Goal: Task Accomplishment & Management: Use online tool/utility

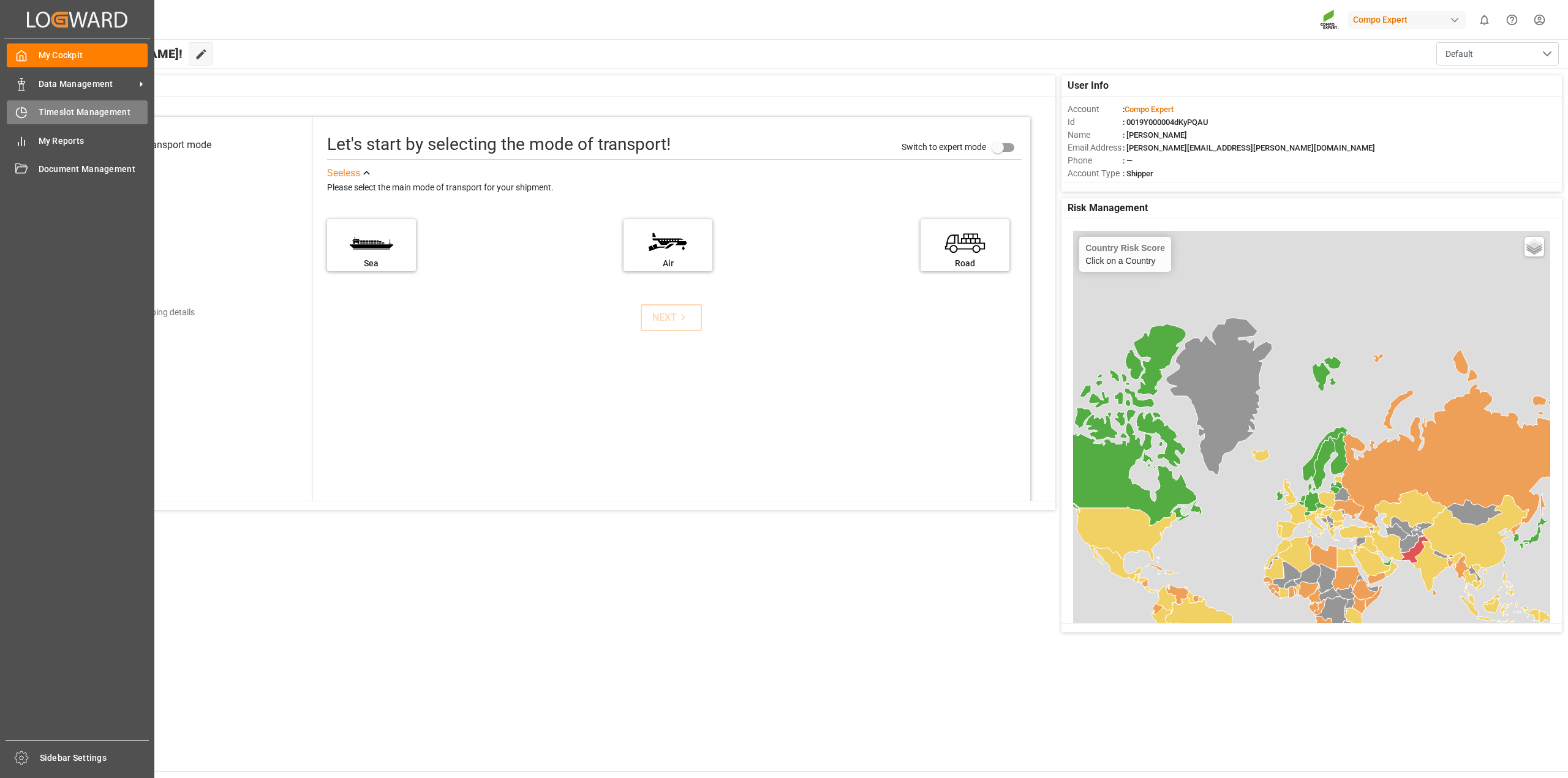
click at [58, 110] on span "Timeslot Management" at bounding box center [93, 112] width 110 height 13
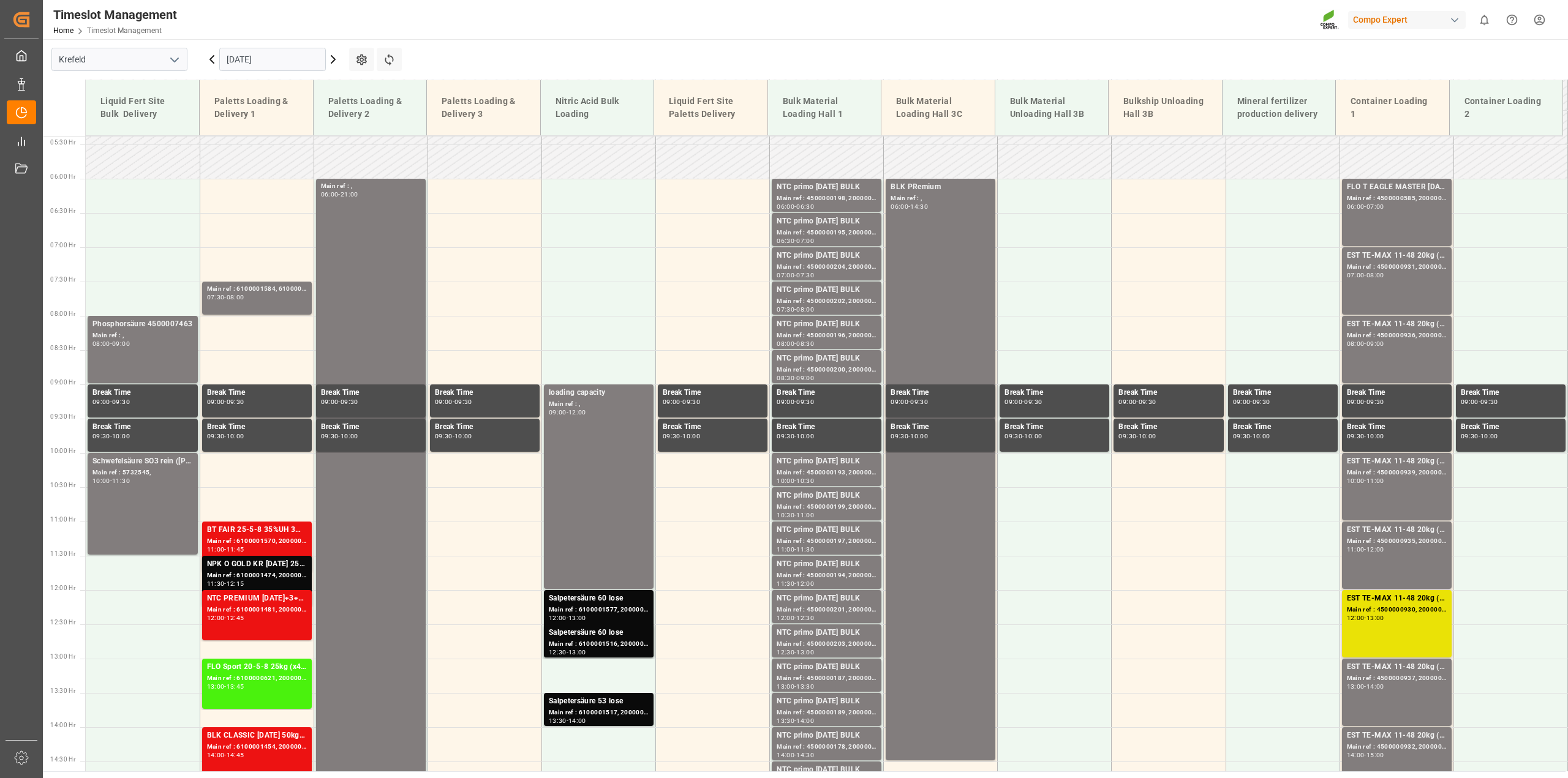
scroll to position [553, 0]
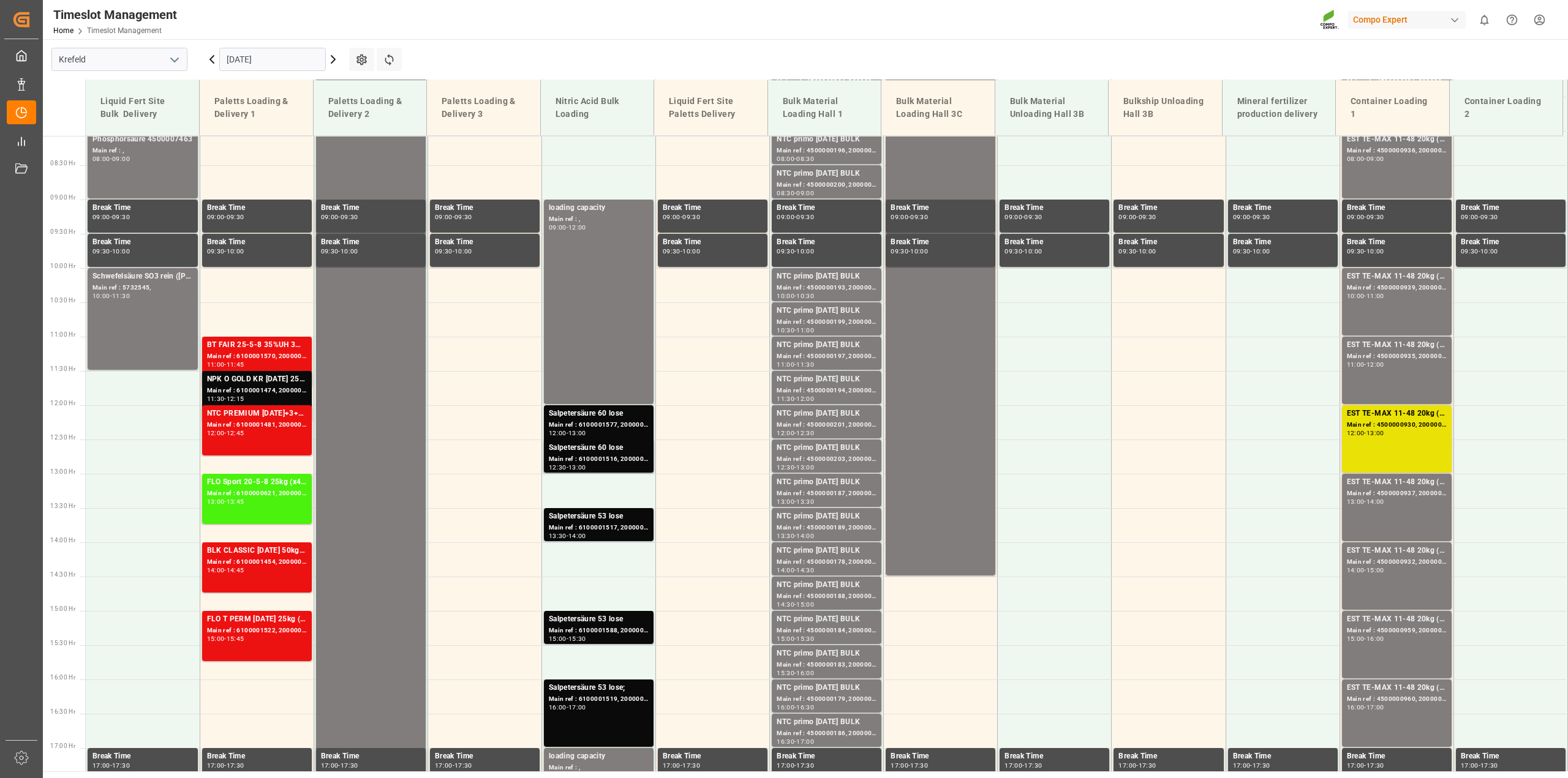
click at [330, 61] on icon at bounding box center [333, 59] width 14 height 14
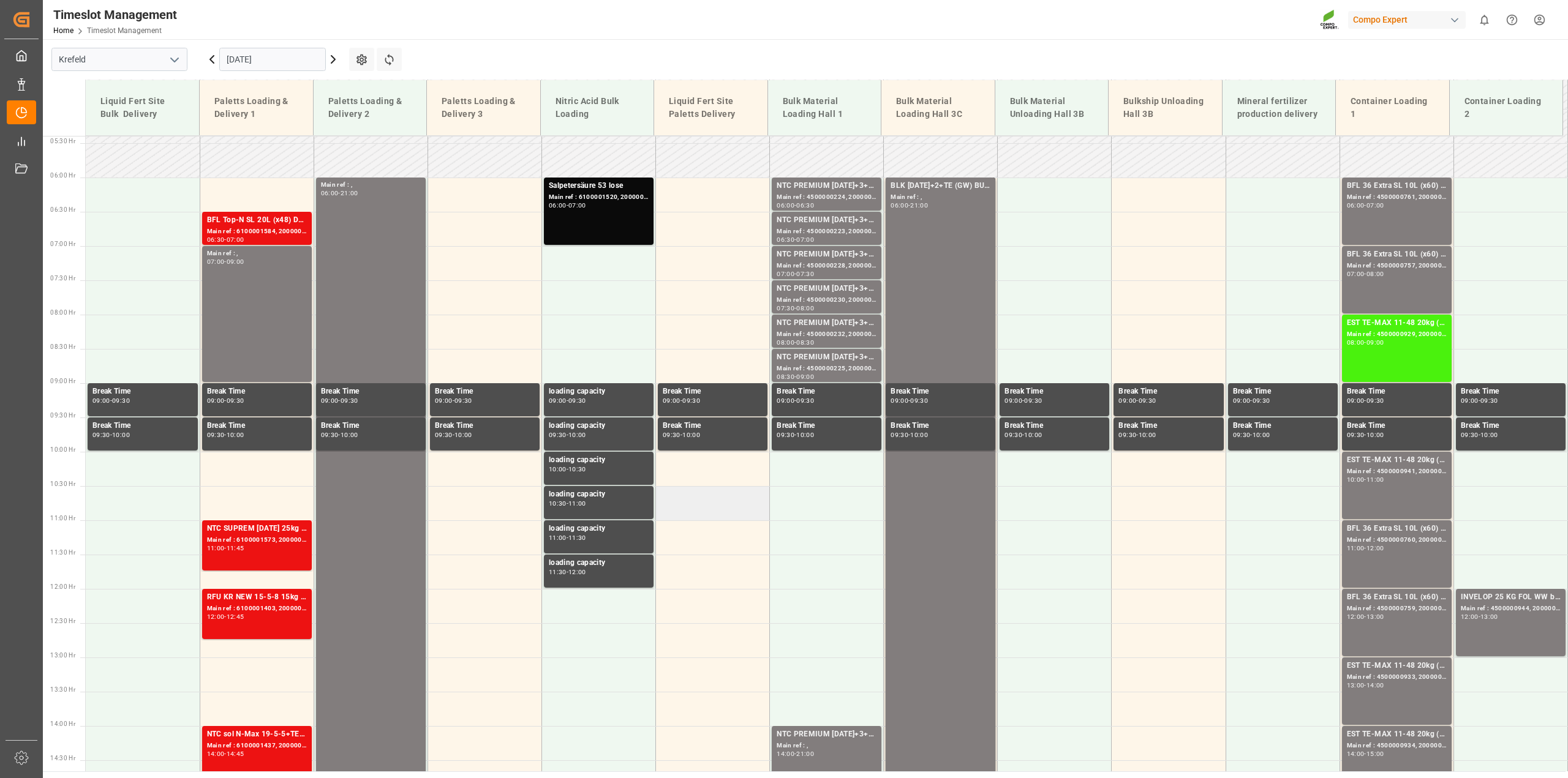
scroll to position [493, 0]
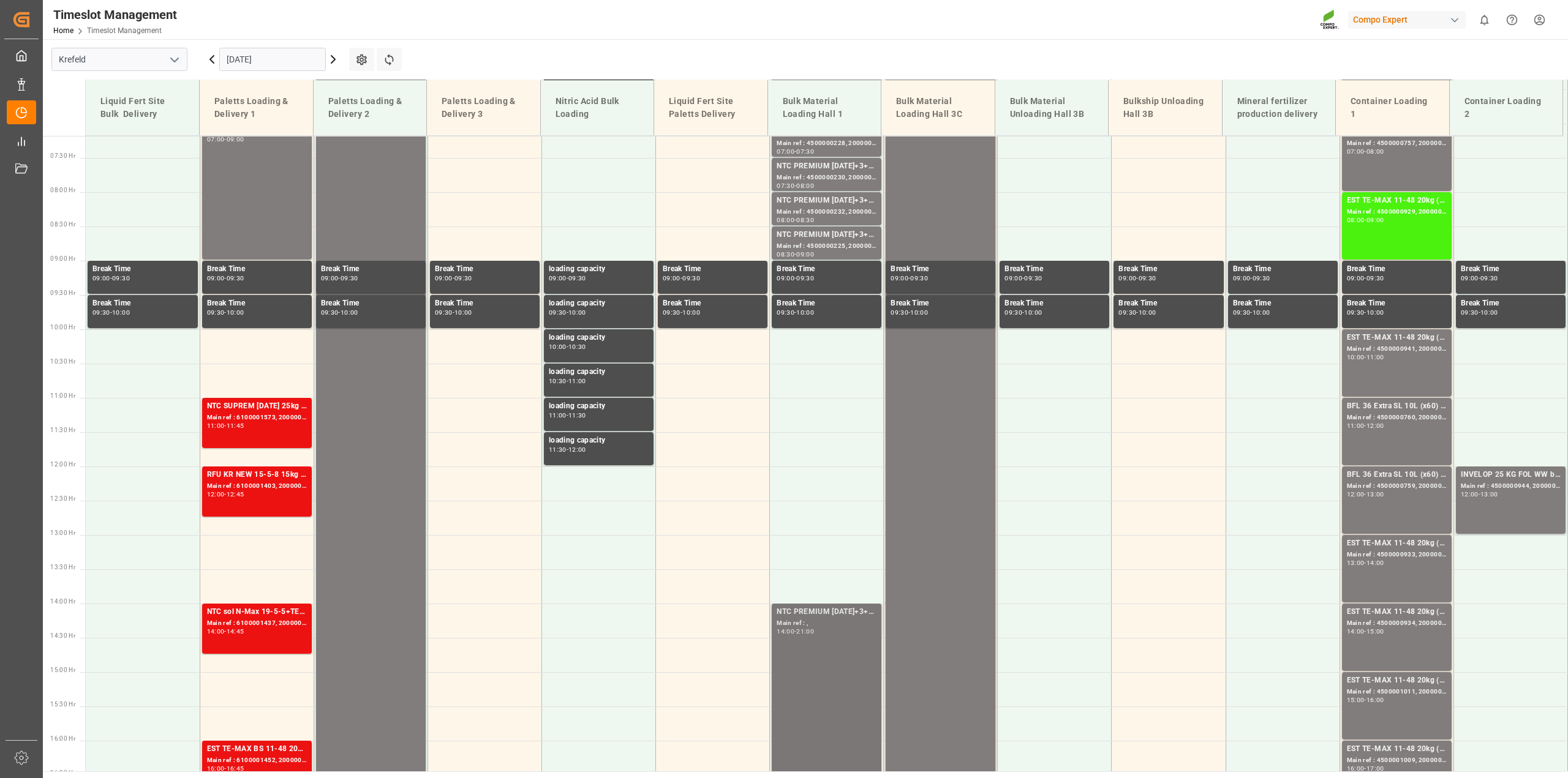
click at [822, 613] on div "NTC PREMIUM [DATE]+3+TE BULK" at bounding box center [826, 612] width 100 height 12
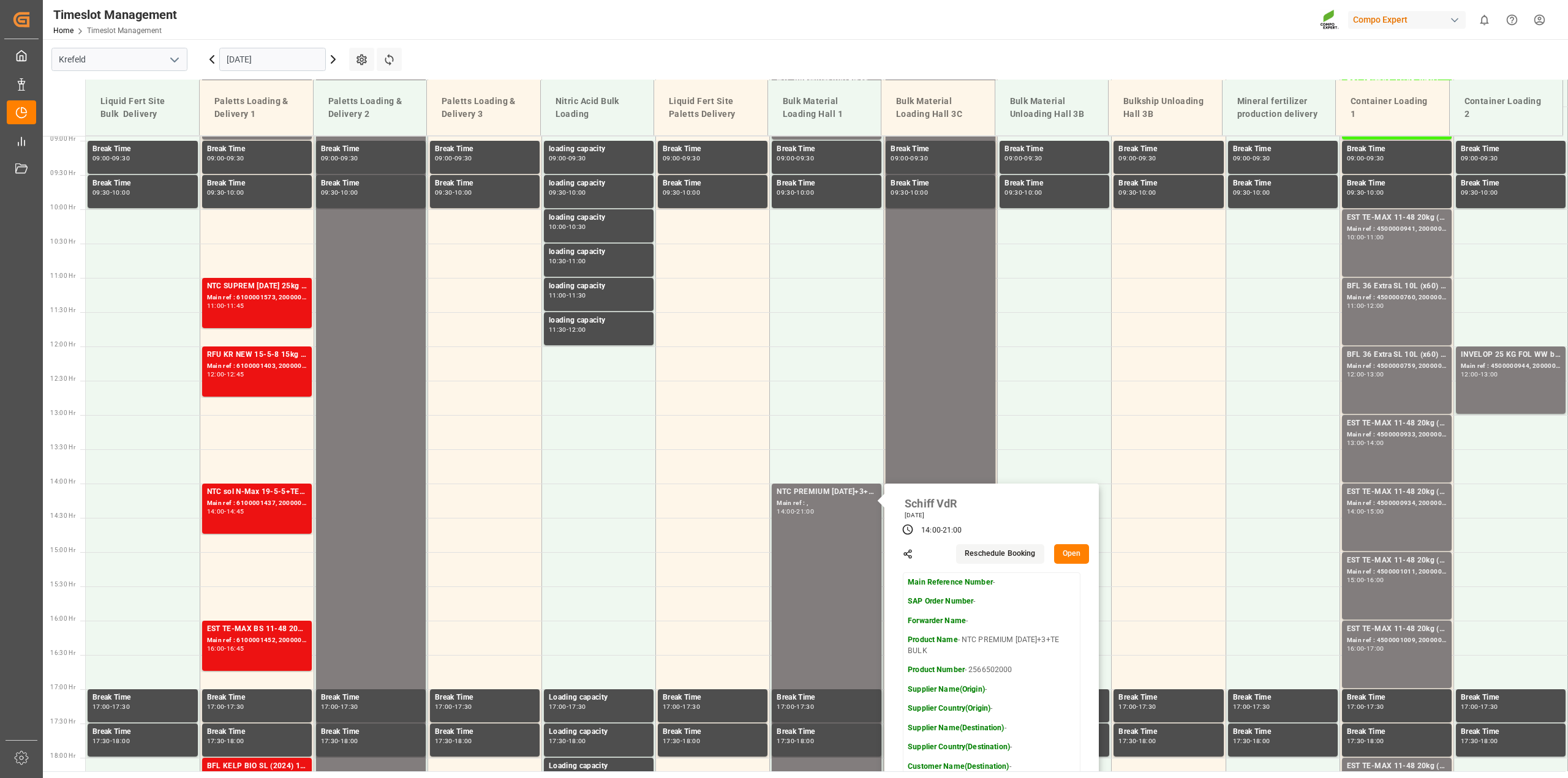
scroll to position [614, 0]
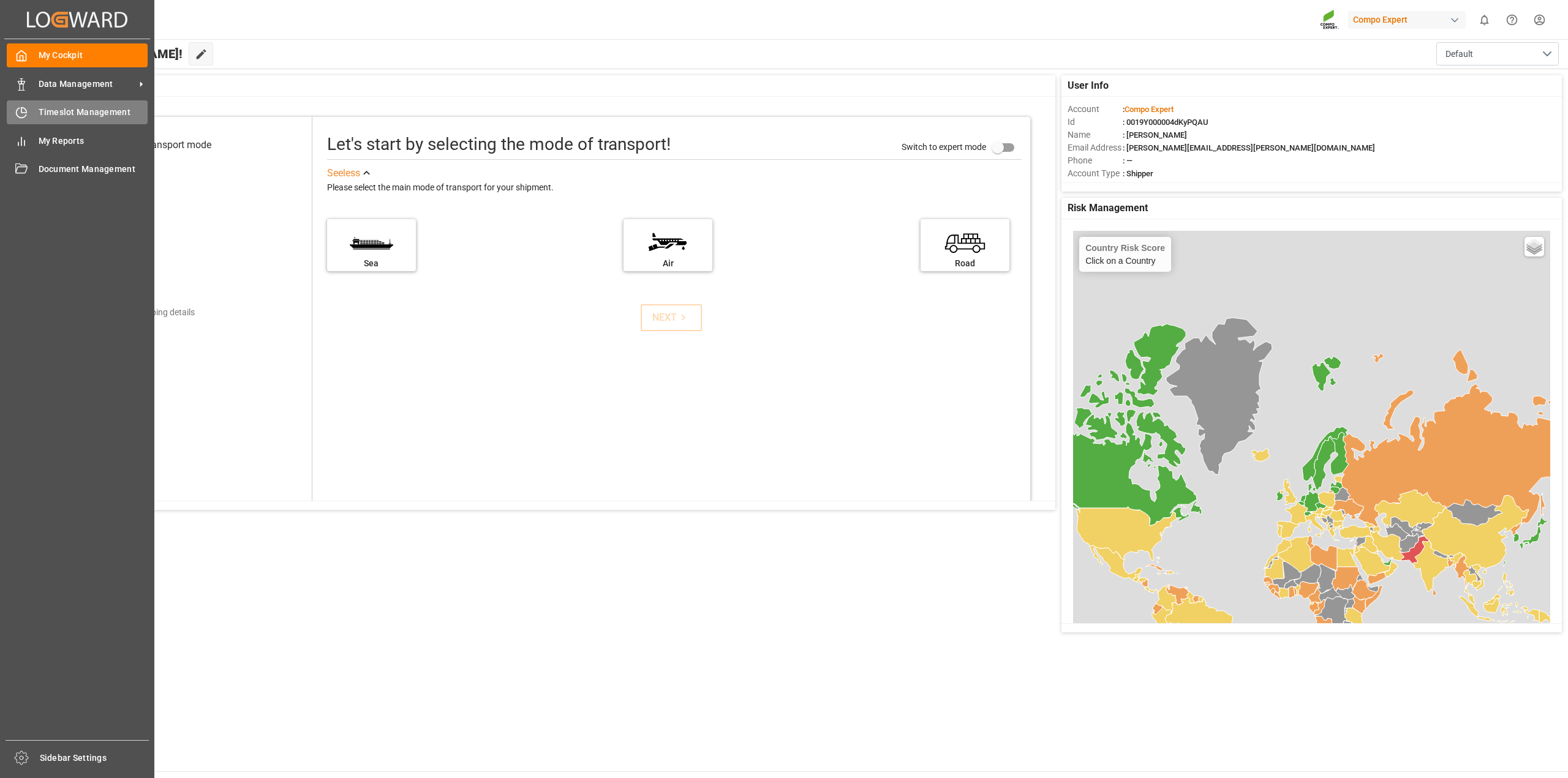
click at [46, 108] on span "Timeslot Management" at bounding box center [93, 112] width 110 height 13
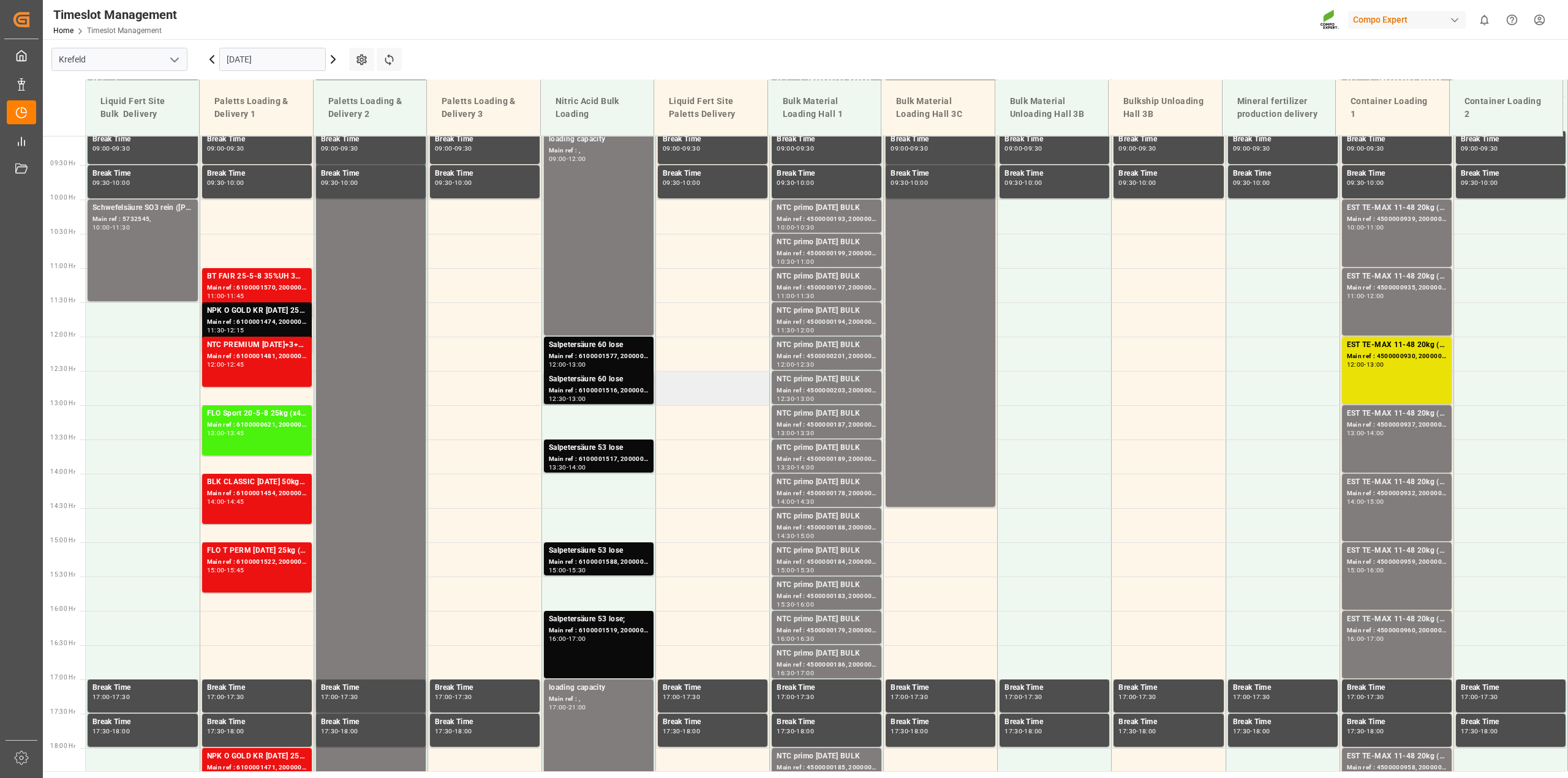
scroll to position [377, 0]
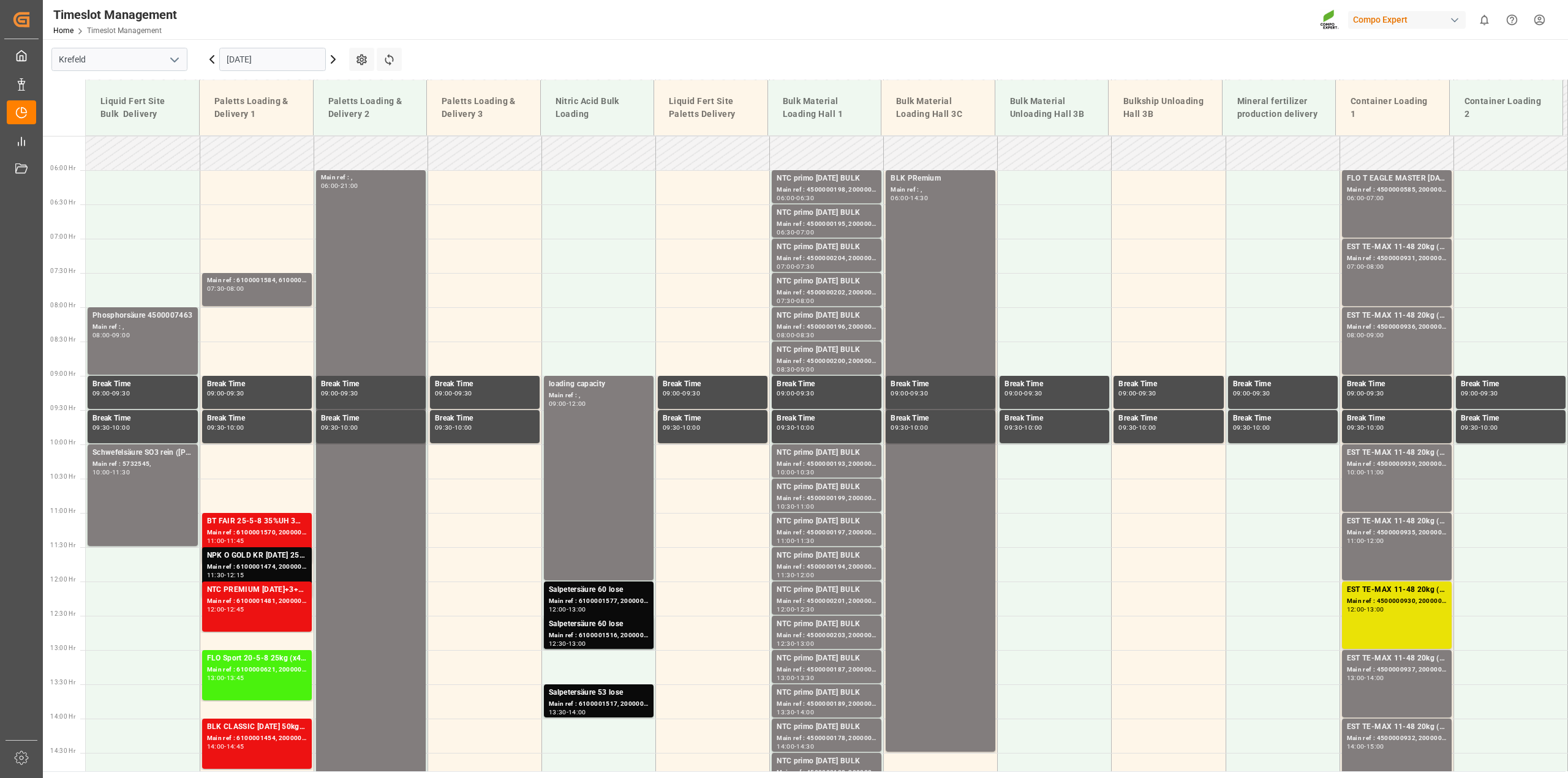
click at [330, 62] on icon at bounding box center [333, 59] width 14 height 14
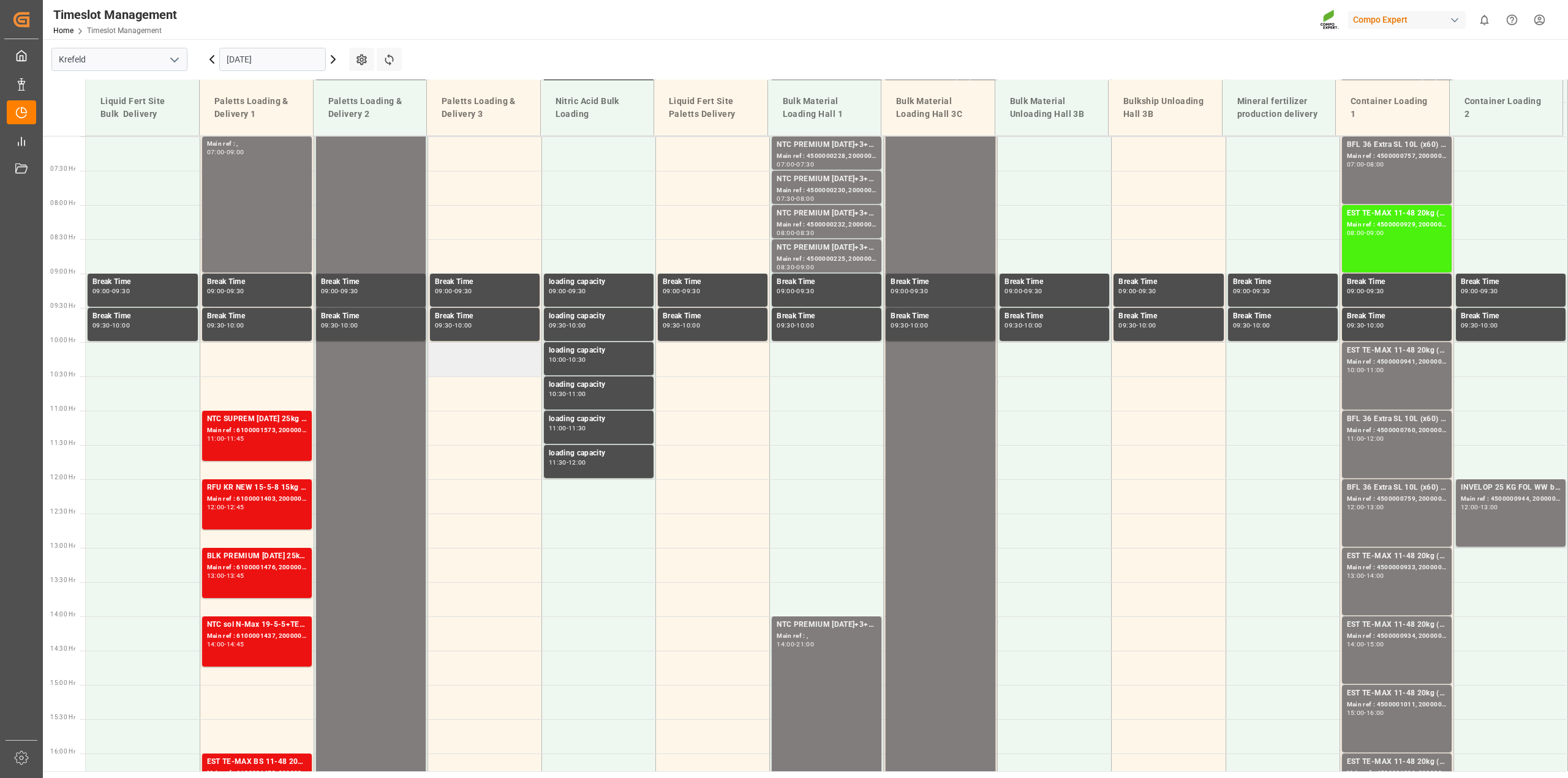
scroll to position [316, 0]
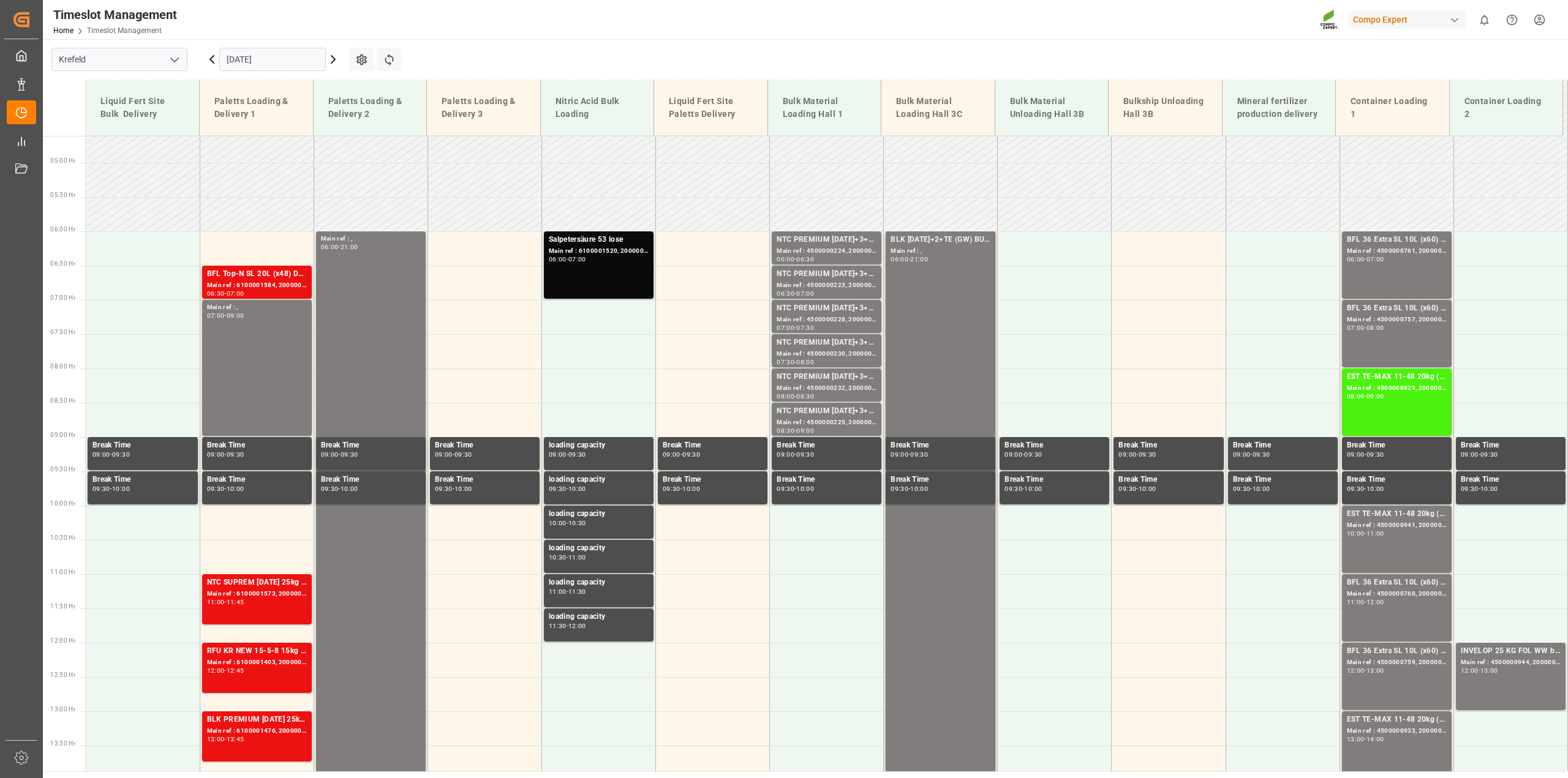
click at [335, 57] on icon at bounding box center [333, 59] width 14 height 14
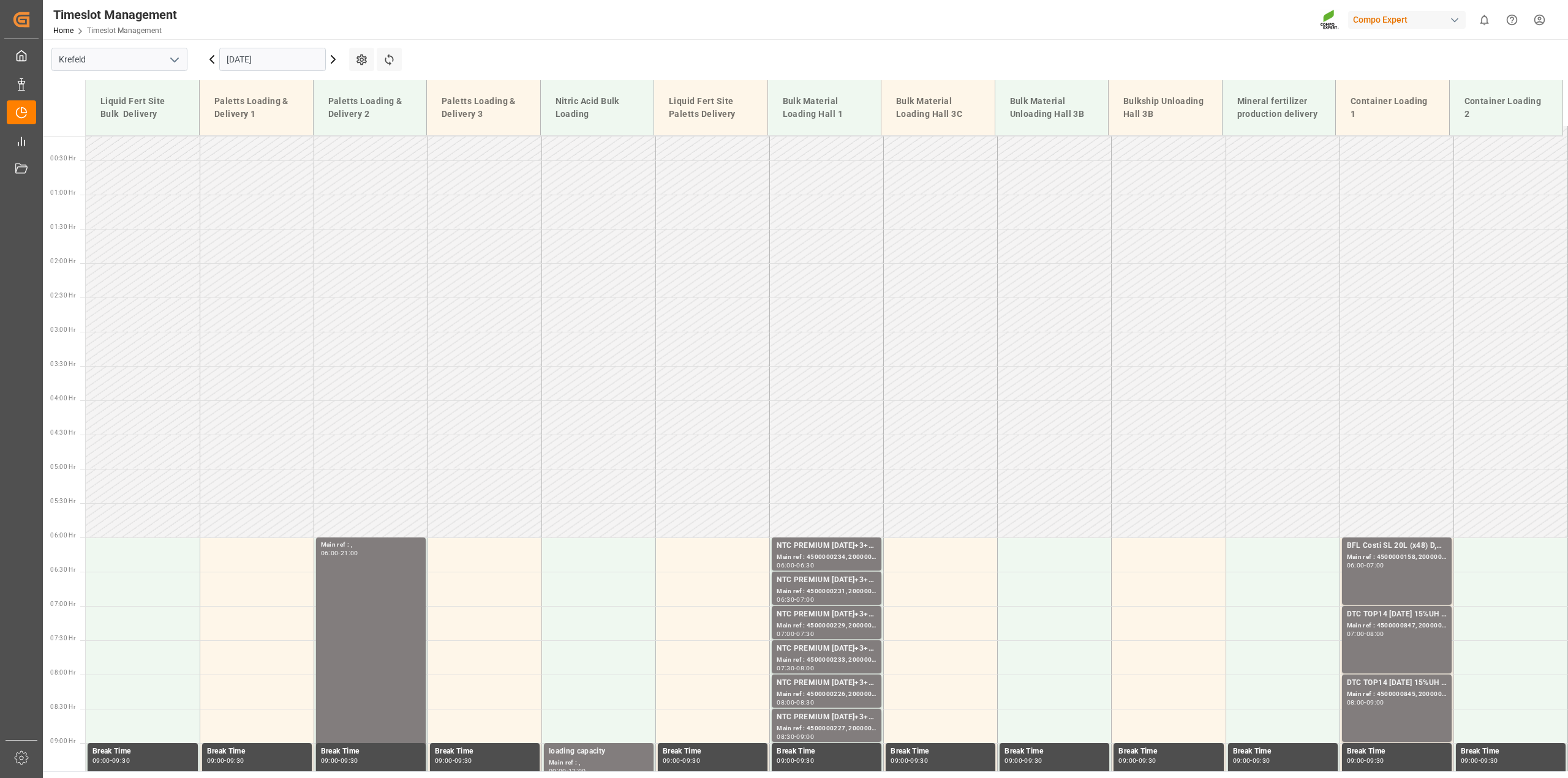
scroll to position [0, 0]
